Goal: Task Accomplishment & Management: Use online tool/utility

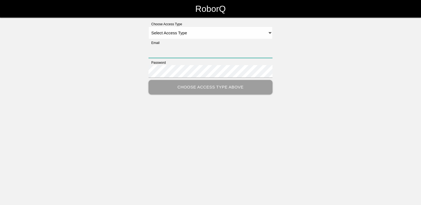
type input "[EMAIL_ADDRESS][DOMAIN_NAME]"
click at [226, 31] on select "Select Access Type Admin Customer Supervisor Worker" at bounding box center [210, 33] width 124 height 12
select select "Admin"
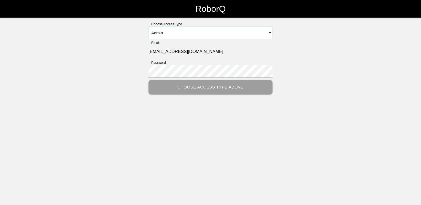
click at [148, 27] on select "Select Access Type Admin Customer Supervisor Worker" at bounding box center [210, 33] width 124 height 12
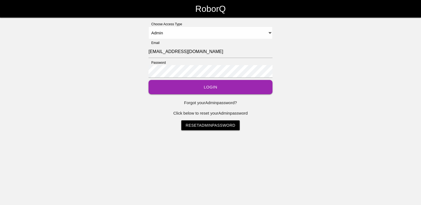
click at [190, 86] on button "Login" at bounding box center [210, 87] width 124 height 15
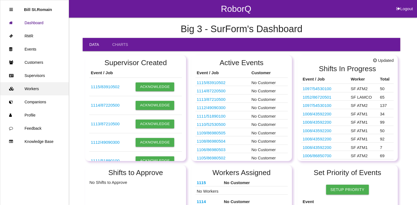
click at [41, 88] on link "Workers" at bounding box center [34, 88] width 68 height 13
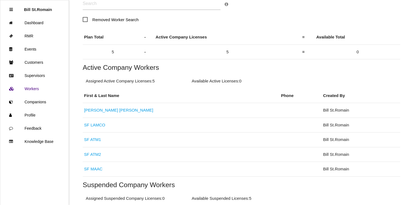
scroll to position [66, 0]
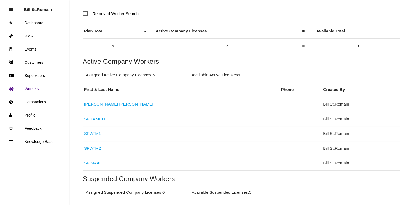
click at [325, 182] on h5 "Suspended Company Workers" at bounding box center [241, 178] width 317 height 7
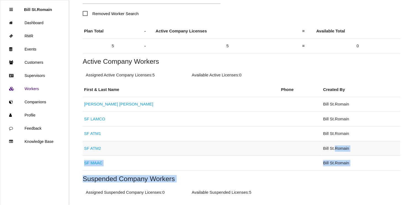
drag, startPoint x: 325, startPoint y: 182, endPoint x: 304, endPoint y: 154, distance: 34.8
click at [304, 154] on div "Back At Max Workers ( 5 ) Workers Search Removed Worker Search × Worker Search …" at bounding box center [241, 91] width 317 height 278
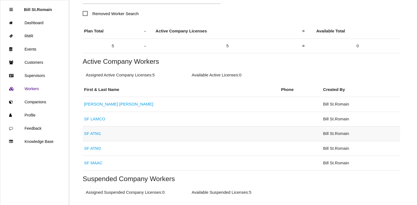
drag, startPoint x: 304, startPoint y: 154, endPoint x: 271, endPoint y: 140, distance: 36.2
click at [279, 140] on td at bounding box center [300, 134] width 42 height 15
click at [279, 131] on td at bounding box center [300, 134] width 42 height 15
click at [93, 118] on link "SF LAMCO" at bounding box center [94, 119] width 21 height 5
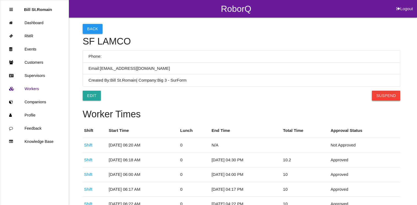
click at [383, 93] on button "Suspend" at bounding box center [385, 96] width 28 height 10
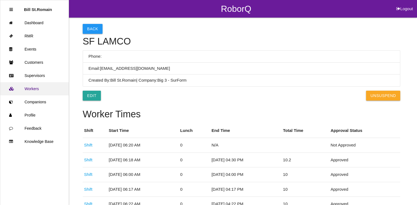
click at [40, 90] on link "Workers" at bounding box center [34, 88] width 68 height 13
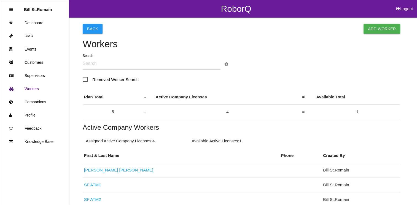
click at [93, 65] on input "text" at bounding box center [152, 63] width 138 height 13
click at [393, 28] on link "Add Worker" at bounding box center [381, 29] width 37 height 10
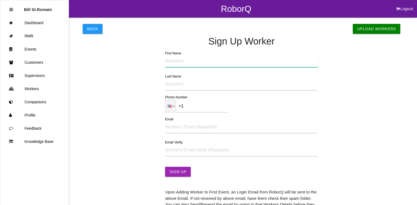
click at [180, 61] on input "First Name" at bounding box center [241, 61] width 153 height 13
type input "d"
type input "[PERSON_NAME]"
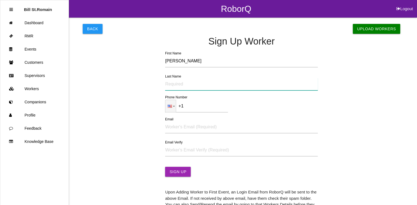
click at [168, 89] on input "Last Name" at bounding box center [241, 84] width 153 height 13
type input "[PERSON_NAME]"
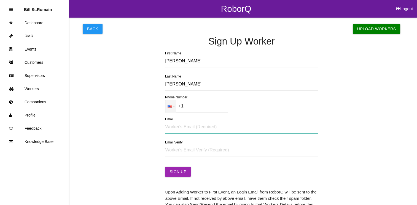
click at [167, 129] on input "Email" at bounding box center [241, 127] width 153 height 13
type input "[EMAIL_ADDRESS][DOMAIN_NAME]"
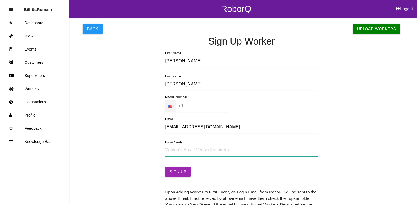
click at [168, 150] on input "Email Verify" at bounding box center [241, 150] width 153 height 13
type input "[EMAIL_ADDRESS][DOMAIN_NAME]"
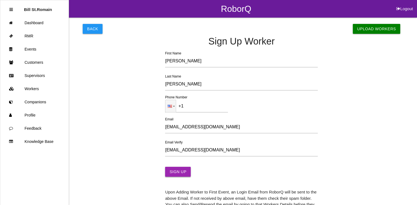
click at [170, 170] on button "Sign Up" at bounding box center [178, 172] width 26 height 10
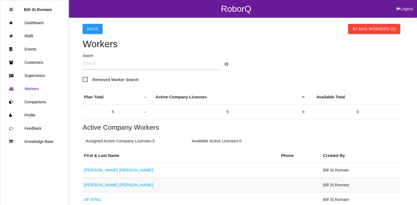
click at [105, 186] on link "[PERSON_NAME]" at bounding box center [118, 185] width 69 height 5
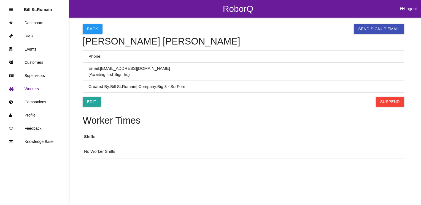
click at [105, 186] on html "RoborQ Logout Bill St.[PERSON_NAME] RMR Events Customers Supervisors Workers Co…" at bounding box center [210, 93] width 421 height 187
drag, startPoint x: 200, startPoint y: 55, endPoint x: 322, endPoint y: 37, distance: 123.0
click at [322, 37] on div "Back Send SignUp Email [PERSON_NAME] Phone: Email: [EMAIL_ADDRESS][DOMAIN_NAME]…" at bounding box center [243, 89] width 321 height 142
click at [383, 28] on button "Send SignUp Email" at bounding box center [379, 29] width 50 height 10
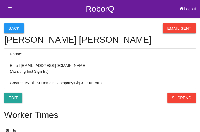
click at [10, 12] on icon at bounding box center [8, 9] width 7 height 18
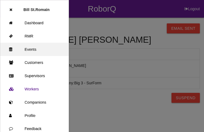
click at [28, 48] on link "Events" at bounding box center [34, 49] width 68 height 13
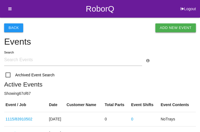
click at [163, 29] on link "Add New Event" at bounding box center [175, 27] width 40 height 9
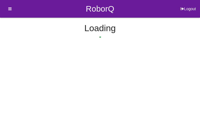
select select "notRequired"
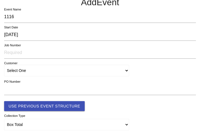
scroll to position [38, 0]
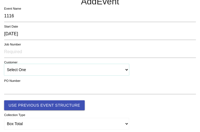
click at [44, 70] on select "Select One" at bounding box center [66, 70] width 125 height 12
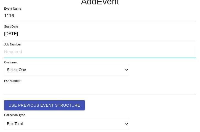
drag, startPoint x: 53, startPoint y: 99, endPoint x: 26, endPoint y: 54, distance: 52.3
click at [26, 54] on input "text" at bounding box center [99, 52] width 191 height 12
type input "next star"
click button "Use Previous Event Structure" at bounding box center [44, 105] width 80 height 10
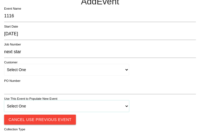
click at [25, 103] on select "Select One 1018 4 - Distinct Barcodes - Not Matching 1015 4 - Matching Barcodes…" at bounding box center [66, 106] width 125 height 12
drag, startPoint x: 98, startPoint y: 118, endPoint x: 61, endPoint y: 118, distance: 37.4
drag, startPoint x: 61, startPoint y: 118, endPoint x: 41, endPoint y: 123, distance: 20.4
click at [41, 123] on button "Cancel Use Previous Event" at bounding box center [40, 120] width 72 height 10
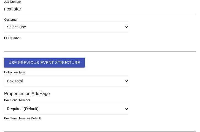
scroll to position [80, 0]
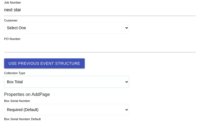
click at [38, 80] on select "Box Total Individual Parts Yard Purge Full Custom Form Full Custom Form w/ Seri…" at bounding box center [66, 82] width 125 height 12
select select "autoSingle"
click at [4, 76] on select "Box Total Individual Parts Yard Purge Full Custom Form Full Custom Form w/ Seri…" at bounding box center [66, 82] width 125 height 12
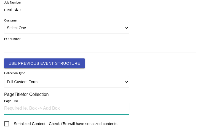
drag, startPoint x: 22, startPoint y: 110, endPoint x: 12, endPoint y: 108, distance: 10.1
click at [12, 108] on input "text" at bounding box center [66, 108] width 125 height 12
type input "Tray"
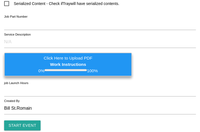
scroll to position [204, 0]
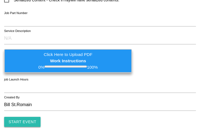
click at [29, 117] on input "Start Event" at bounding box center [22, 122] width 36 height 10
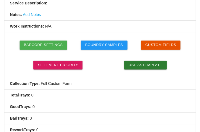
scroll to position [120, 0]
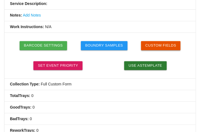
click at [154, 44] on button "Custom Fields" at bounding box center [161, 45] width 40 height 9
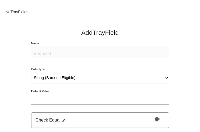
scroll to position [61, 0]
click at [38, 54] on textarea "Name" at bounding box center [100, 52] width 138 height 13
type textarea "f"
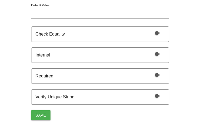
scroll to position [147, 0]
type textarea "RFID tag"
click at [156, 95] on span at bounding box center [157, 96] width 6 height 2
click at [150, 93] on input "checkbox" at bounding box center [150, 93] width 0 height 0
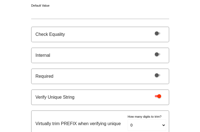
click at [155, 74] on span at bounding box center [157, 75] width 6 height 2
click at [150, 72] on input "checkbox" at bounding box center [150, 72] width 0 height 0
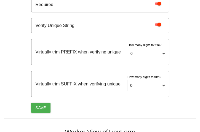
scroll to position [218, 0]
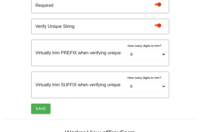
click at [39, 108] on button "Save" at bounding box center [40, 109] width 19 height 10
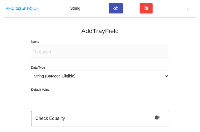
scroll to position [70, 0]
drag, startPoint x: 51, startPoint y: 71, endPoint x: 44, endPoint y: 74, distance: 7.2
click at [44, 74] on select "String (Barcode Eligible) Number Instructions True/False Select One of Many Sel…" at bounding box center [100, 76] width 138 height 12
select select "selectone"
click at [31, 70] on select "String (Barcode Eligible) Number Instructions True/False Select One of Many Sel…" at bounding box center [100, 76] width 138 height 12
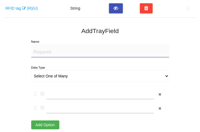
click at [42, 50] on textarea "Name" at bounding box center [100, 50] width 138 height 13
type textarea "Pass/Fail"
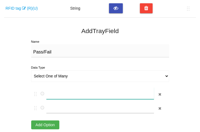
drag, startPoint x: 85, startPoint y: 92, endPoint x: 79, endPoint y: 92, distance: 6.4
click at [79, 92] on input "text" at bounding box center [99, 93] width 107 height 12
type input "Pass"
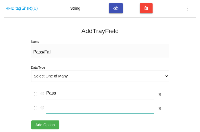
click at [74, 105] on input "text" at bounding box center [99, 107] width 107 height 12
type input "Fail"
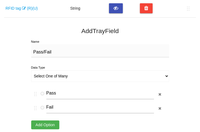
click at [45, 125] on button "Add Option" at bounding box center [45, 124] width 28 height 9
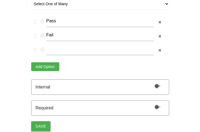
scroll to position [158, 0]
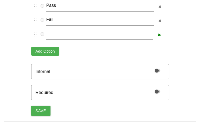
click at [158, 32] on button "button" at bounding box center [159, 35] width 8 height 8
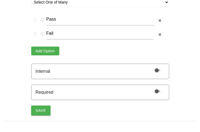
click at [157, 89] on label at bounding box center [156, 90] width 12 height 5
click at [150, 88] on input "checkbox" at bounding box center [150, 88] width 0 height 0
click at [43, 111] on button "Save" at bounding box center [40, 110] width 19 height 10
select select "string"
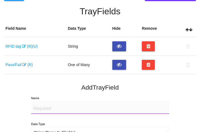
scroll to position [31, 0]
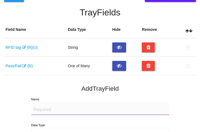
drag, startPoint x: 49, startPoint y: 103, endPoint x: 45, endPoint y: 106, distance: 5.5
click at [45, 106] on textarea "Name" at bounding box center [100, 108] width 138 height 13
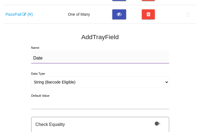
scroll to position [83, 0]
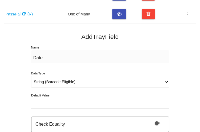
type textarea "Date"
click at [49, 81] on select "String (Barcode Eligible) Number Instructions True/False Select One of Many Sel…" at bounding box center [100, 82] width 138 height 12
select select "dateNow"
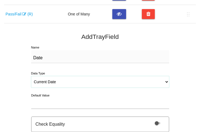
click at [31, 76] on select "String (Barcode Eligible) Number Instructions True/False Select One of Many Sel…" at bounding box center [100, 82] width 138 height 12
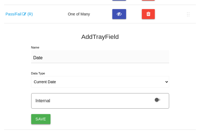
click at [42, 116] on button "Save" at bounding box center [40, 119] width 19 height 10
select select "string"
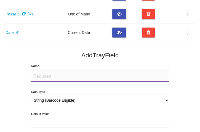
drag, startPoint x: 44, startPoint y: 76, endPoint x: 38, endPoint y: 71, distance: 7.2
click at [38, 71] on textarea "Name" at bounding box center [100, 75] width 138 height 13
type textarea "Non conformational"
click at [47, 95] on select "String (Barcode Eligible) Number Instructions True/False Select One of Many Sel…" at bounding box center [100, 100] width 138 height 12
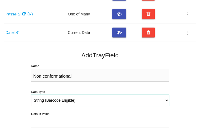
click at [47, 95] on select "String (Barcode Eligible) Number Instructions True/False Select One of Many Sel…" at bounding box center [100, 100] width 138 height 12
drag, startPoint x: 47, startPoint y: 95, endPoint x: 38, endPoint y: 101, distance: 11.4
click at [38, 101] on select "String (Barcode Eligible) Number Instructions True/False Select One of Many Sel…" at bounding box center [100, 100] width 138 height 12
select select "selectmulti"
click at [31, 94] on select "String (Barcode Eligible) Number Instructions True/False Select One of Many Sel…" at bounding box center [100, 100] width 138 height 12
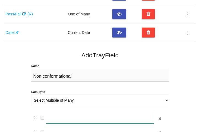
click at [67, 115] on input "text" at bounding box center [99, 118] width 107 height 12
click at [67, 124] on label "Warp-Long Wall" at bounding box center [97, 119] width 133 height 14
type input "Warp-Long Wall"
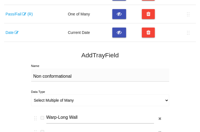
click at [36, 121] on button "Warp-Long Wall" at bounding box center [33, 117] width 5 height 7
click at [65, 126] on input "text" at bounding box center [99, 132] width 107 height 12
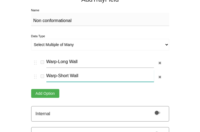
scroll to position [139, 0]
type input "Warp-Short Wall"
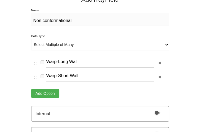
click at [47, 93] on button "Add Option" at bounding box center [45, 93] width 28 height 9
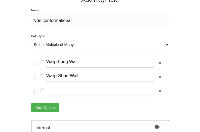
click at [52, 90] on input "text" at bounding box center [99, 90] width 107 height 12
type input "Spruce"
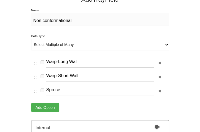
click at [46, 105] on button "Add Option" at bounding box center [45, 107] width 28 height 9
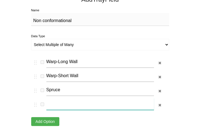
click at [53, 104] on input "text" at bounding box center [99, 104] width 107 height 12
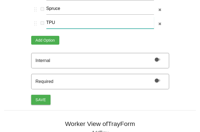
scroll to position [219, 0]
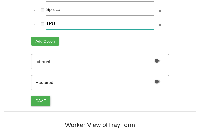
type input "TPU"
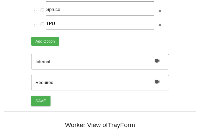
click at [44, 97] on button "Save" at bounding box center [40, 101] width 19 height 10
select select "string"
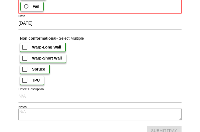
scroll to position [401, 0]
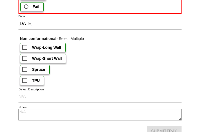
click at [31, 45] on span "Warp-Long Wall" at bounding box center [41, 47] width 39 height 7
click at [26, 45] on input "Warp-Long Wall" at bounding box center [24, 46] width 4 height 4
checkbox input "true"
click at [31, 77] on span "TPU" at bounding box center [30, 80] width 17 height 7
click at [26, 77] on input "TPU" at bounding box center [24, 79] width 4 height 4
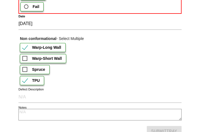
click at [31, 77] on span "TPU" at bounding box center [30, 80] width 17 height 7
click at [26, 77] on input "TPU" at bounding box center [24, 79] width 4 height 4
checkbox input "false"
click at [29, 44] on span "Warp-Long Wall" at bounding box center [41, 47] width 39 height 7
click at [26, 44] on input "Warp-Long Wall" at bounding box center [24, 46] width 4 height 4
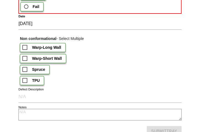
checkbox input "false"
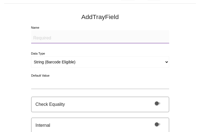
scroll to position [140, 0]
click at [56, 40] on textarea "Name" at bounding box center [100, 37] width 138 height 13
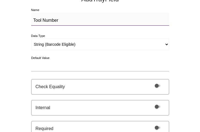
scroll to position [150, 0]
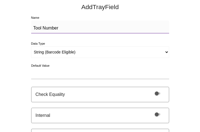
type textarea "Tool Number"
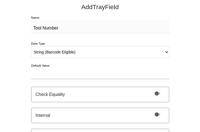
click at [67, 50] on select "String (Barcode Eligible) Number Instructions True/False Select One of Many Sel…" at bounding box center [100, 52] width 138 height 12
select select "selectone"
click at [31, 46] on select "String (Barcode Eligible) Number Instructions True/False Select One of Many Sel…" at bounding box center [100, 52] width 138 height 12
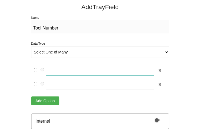
click at [55, 67] on input "text" at bounding box center [99, 69] width 107 height 12
type input "S"
drag, startPoint x: 59, startPoint y: 68, endPoint x: 45, endPoint y: 68, distance: 14.3
click at [45, 68] on label "SFD-7" at bounding box center [97, 70] width 133 height 14
click at [66, 68] on input "SFD-7" at bounding box center [99, 69] width 107 height 12
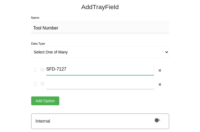
type input "SFD-7127"
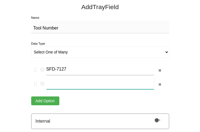
click at [62, 83] on input "text" at bounding box center [99, 83] width 107 height 12
paste input "SFD-7"
type input "SFD-7125"
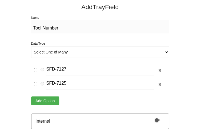
drag, startPoint x: 35, startPoint y: 82, endPoint x: 34, endPoint y: 64, distance: 18.2
drag, startPoint x: 34, startPoint y: 64, endPoint x: 19, endPoint y: 72, distance: 17.4
click at [19, 72] on div "Back Custom Field Help Tray Fields Field Name Data Type Hide Remove RFID tag (R…" at bounding box center [99, 113] width 191 height 490
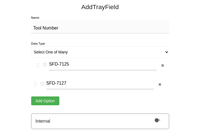
drag, startPoint x: 35, startPoint y: 83, endPoint x: 38, endPoint y: 68, distance: 15.7
click at [38, 68] on div "SFD-7127 SFD-7125" at bounding box center [99, 77] width 136 height 28
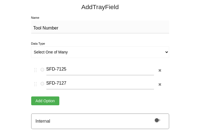
click at [51, 99] on button "Add Option" at bounding box center [45, 100] width 28 height 9
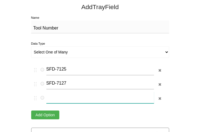
click at [55, 97] on input "text" at bounding box center [99, 97] width 107 height 12
paste input "SFD-7"
type input "SFD-7130"
click at [51, 110] on button "Add Option" at bounding box center [45, 114] width 28 height 9
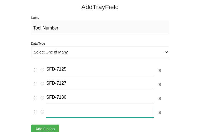
click at [51, 111] on input "text" at bounding box center [99, 111] width 107 height 12
paste input "SFD-7"
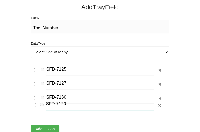
scroll to position [151, 0]
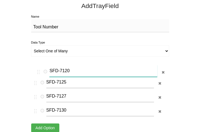
drag, startPoint x: 35, startPoint y: 111, endPoint x: 37, endPoint y: 69, distance: 42.2
click at [37, 69] on div "SFD-7125 SFD-7127 SFD-7130 SFD-7120" at bounding box center [99, 90] width 136 height 56
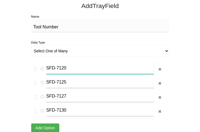
type input "SFD-7120"
click at [43, 123] on button "Add Option" at bounding box center [45, 127] width 28 height 9
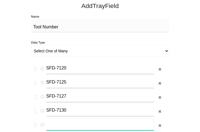
click at [53, 121] on input "text" at bounding box center [99, 124] width 107 height 12
paste input "SFD-7"
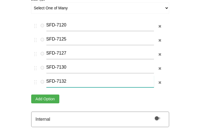
scroll to position [197, 0]
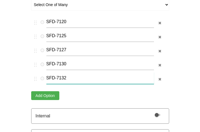
type input "SFD-7132"
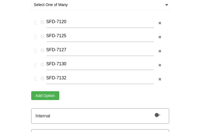
click at [54, 93] on button "Add Option" at bounding box center [45, 95] width 28 height 9
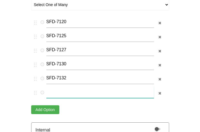
click at [55, 90] on input "text" at bounding box center [99, 92] width 107 height 12
paste input "SFD-7"
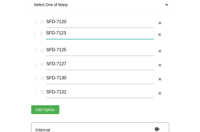
drag, startPoint x: 34, startPoint y: 91, endPoint x: 32, endPoint y: 34, distance: 57.3
click at [32, 34] on div "SFD-7120 SFD-7125 SFD-7127 SFD-7130 SFD-7132 SFD-7123" at bounding box center [99, 58] width 136 height 84
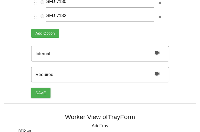
scroll to position [274, 0]
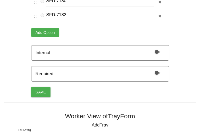
type input "SFD-7123"
drag, startPoint x: 153, startPoint y: 72, endPoint x: 157, endPoint y: 70, distance: 4.6
click at [157, 70] on label at bounding box center [156, 72] width 12 height 5
click at [150, 69] on input "checkbox" at bounding box center [150, 69] width 0 height 0
click at [45, 92] on button "Save" at bounding box center [40, 92] width 19 height 10
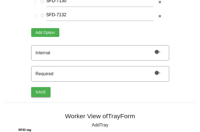
select select "string"
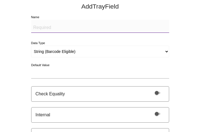
scroll to position [169, 0]
click at [40, 26] on textarea "Name" at bounding box center [100, 26] width 138 height 13
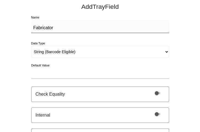
type textarea "Fabricator"
click at [55, 48] on select "String (Barcode Eligible) Number Instructions True/False Select One of Many Sel…" at bounding box center [100, 52] width 138 height 12
select select "selectone"
click at [31, 46] on select "String (Barcode Eligible) Number Instructions True/False Select One of Many Sel…" at bounding box center [100, 52] width 138 height 12
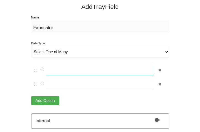
click at [57, 70] on input "text" at bounding box center [99, 69] width 107 height 12
click at [53, 76] on label at bounding box center [97, 70] width 133 height 14
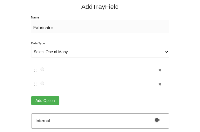
click at [36, 72] on button "button" at bounding box center [33, 69] width 5 height 7
click at [52, 80] on input "text" at bounding box center [99, 83] width 107 height 12
type input "Nefab"
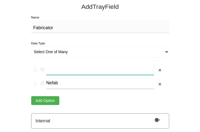
click at [52, 70] on input "text" at bounding box center [99, 69] width 107 height 12
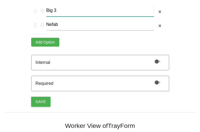
scroll to position [227, 0]
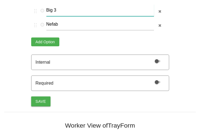
type input "Big 3"
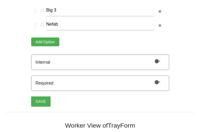
click at [155, 81] on span at bounding box center [157, 82] width 6 height 2
click at [150, 78] on input "checkbox" at bounding box center [150, 78] width 0 height 0
click at [40, 100] on button "Save" at bounding box center [40, 101] width 19 height 10
select select "string"
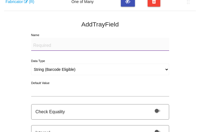
scroll to position [170, 0]
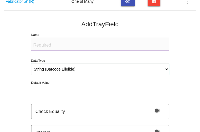
drag, startPoint x: 57, startPoint y: 68, endPoint x: 37, endPoint y: 68, distance: 19.5
click at [37, 68] on select "String (Barcode Eligible) Number Instructions True/False Select One of Many Sel…" at bounding box center [100, 69] width 138 height 12
select select "selectmulti"
click at [31, 63] on select "String (Barcode Eligible) Number Instructions True/False Select One of Many Sel…" at bounding box center [100, 69] width 138 height 12
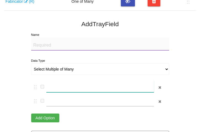
click at [62, 90] on input "text" at bounding box center [99, 86] width 107 height 12
type input "Starter Tray"
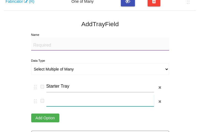
click at [58, 97] on input "text" at bounding box center [99, 100] width 107 height 12
type input "#"
type input "3rd Tray"
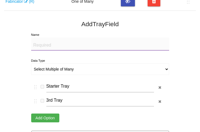
click at [51, 115] on button "Add Option" at bounding box center [45, 117] width 28 height 9
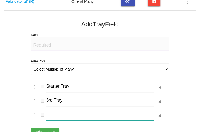
click at [52, 115] on input "text" at bounding box center [99, 114] width 107 height 12
type input "Top Tray"
click at [41, 129] on button "Add Option" at bounding box center [45, 131] width 28 height 9
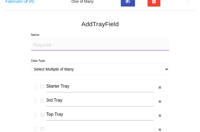
click at [55, 123] on input "text" at bounding box center [99, 129] width 107 height 12
type input "3"
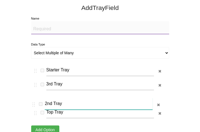
scroll to position [187, 0]
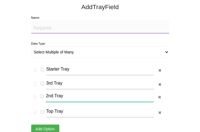
drag, startPoint x: 37, startPoint y: 127, endPoint x: 36, endPoint y: 95, distance: 32.5
click at [36, 95] on div "Starter Tray 3rd Tray Top Tray 2nd Tray" at bounding box center [99, 91] width 136 height 56
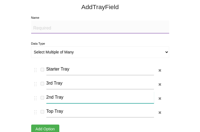
type input "2nd Tray"
click at [41, 124] on button "Add Option" at bounding box center [45, 128] width 28 height 9
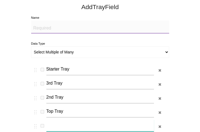
drag, startPoint x: 52, startPoint y: 123, endPoint x: 49, endPoint y: 124, distance: 3.0
click at [49, 124] on input "text" at bounding box center [99, 125] width 107 height 12
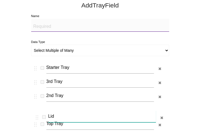
scroll to position [189, 0]
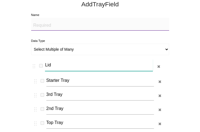
drag, startPoint x: 36, startPoint y: 123, endPoint x: 34, endPoint y: 65, distance: 58.1
click at [34, 65] on div "Starter Tray 3rd Tray 2nd Tray Top Tray Lid" at bounding box center [99, 96] width 136 height 70
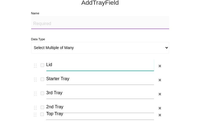
scroll to position [192, 0]
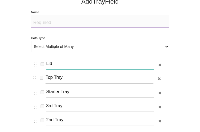
drag, startPoint x: 36, startPoint y: 121, endPoint x: 35, endPoint y: 74, distance: 47.4
click at [35, 74] on div "Lid Starter Tray 3rd Tray 2nd Tray Top Tray" at bounding box center [99, 93] width 136 height 70
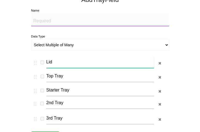
scroll to position [195, 0]
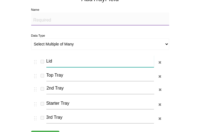
drag, startPoint x: 34, startPoint y: 119, endPoint x: 34, endPoint y: 82, distance: 36.3
click at [34, 82] on div "Lid Top Tray Starter Tray 3rd Tray 2nd Tray" at bounding box center [99, 90] width 136 height 70
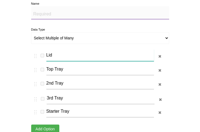
drag, startPoint x: 35, startPoint y: 115, endPoint x: 35, endPoint y: 94, distance: 20.9
click at [35, 94] on div "Lid Top Tray 2nd Tray Starter Tray 3rd Tray" at bounding box center [99, 84] width 136 height 70
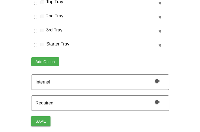
scroll to position [267, 0]
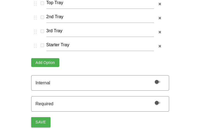
type input "Lid"
click at [39, 121] on button "Save" at bounding box center [40, 122] width 19 height 10
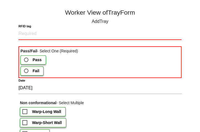
scroll to position [428, 0]
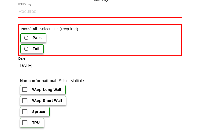
drag, startPoint x: 99, startPoint y: 83, endPoint x: 59, endPoint y: 61, distance: 45.9
click at [59, 61] on input "[DATE]" at bounding box center [99, 66] width 163 height 12
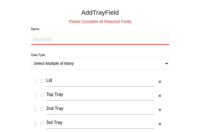
scroll to position [181, 0]
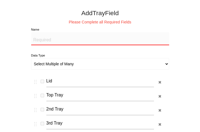
click at [53, 40] on textarea "Name" at bounding box center [100, 38] width 138 height 13
click at [42, 42] on textarea "Name" at bounding box center [100, 38] width 138 height 13
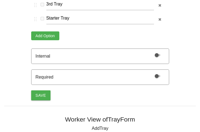
scroll to position [300, 0]
type textarea "Defect Notes"
click at [42, 95] on button "Save" at bounding box center [40, 95] width 19 height 10
select select "string"
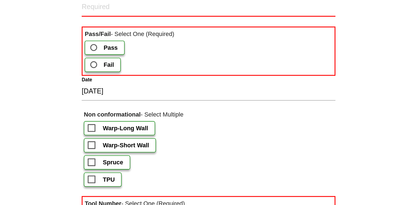
scroll to position [414, 0]
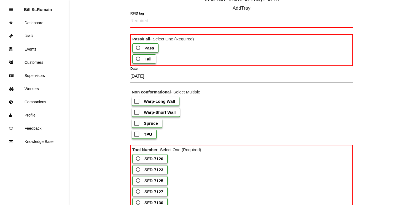
click at [137, 22] on tag "RFID tag" at bounding box center [241, 21] width 222 height 13
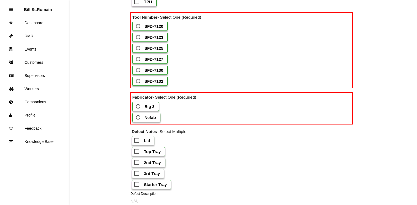
scroll to position [593, 0]
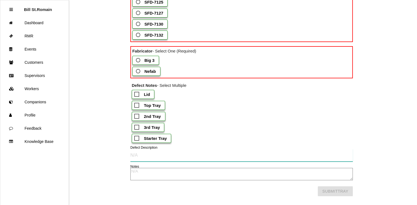
click at [144, 149] on input "Defect Description" at bounding box center [241, 155] width 222 height 13
click at [140, 168] on textarea "Notes" at bounding box center [241, 174] width 222 height 12
click at [149, 114] on b "2nd Tray" at bounding box center [152, 116] width 17 height 5
click at [138, 113] on input "2nd Tray" at bounding box center [136, 115] width 4 height 4
checkbox input "true"
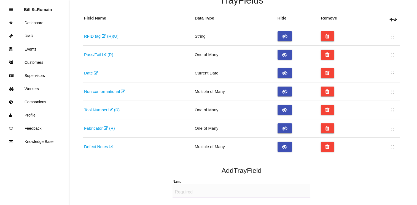
scroll to position [0, 0]
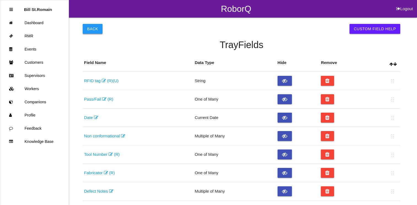
click at [93, 31] on button "Back" at bounding box center [93, 29] width 20 height 10
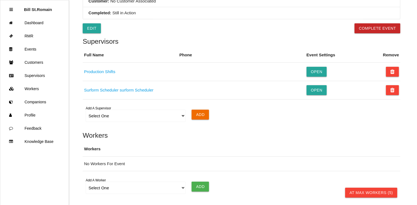
scroll to position [322, 0]
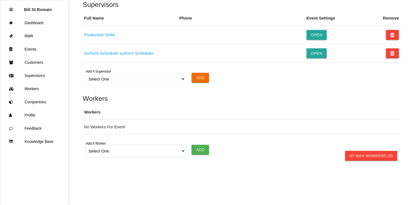
click at [144, 147] on select "Select One [PERSON_NAME] [PERSON_NAME] SF LAMCO SF ATM1 SF ATM2 SF MAAC" at bounding box center [136, 151] width 100 height 12
select select "689ddc69fec628000e8e5bb8"
click at [86, 145] on select "Select One [PERSON_NAME] [PERSON_NAME] SF LAMCO SF ATM1 SF ATM2 SF MAAC" at bounding box center [136, 151] width 100 height 12
click at [199, 148] on input "Add" at bounding box center [199, 150] width 17 height 10
